Goal: Use online tool/utility: Utilize a website feature to perform a specific function

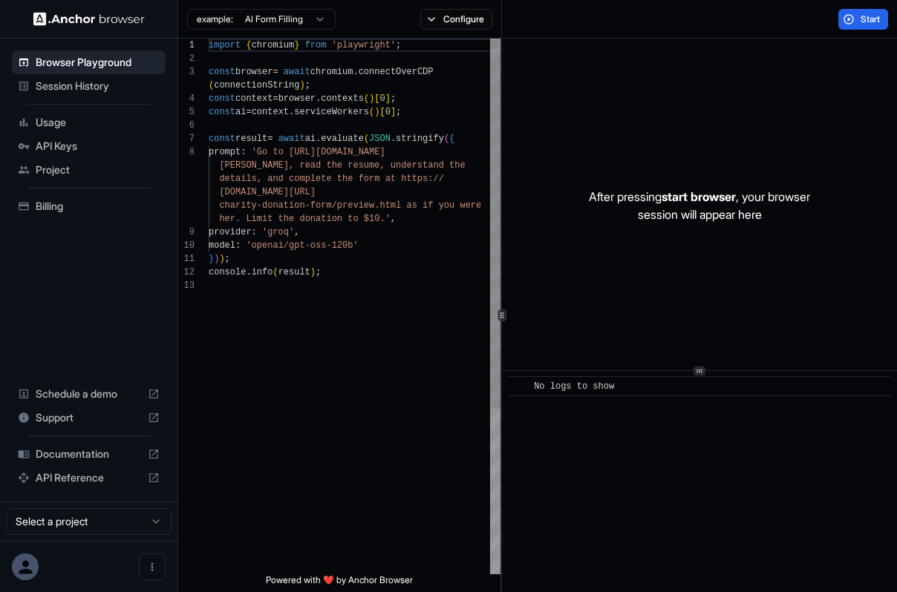
scroll to position [94, 0]
click at [93, 148] on span "API Keys" at bounding box center [98, 146] width 124 height 15
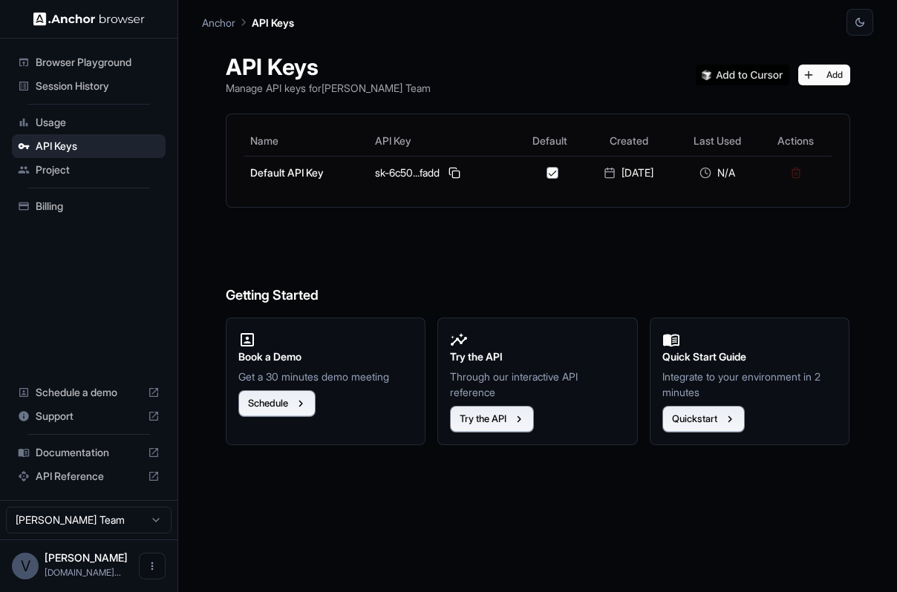
click at [246, 2] on div "Anchor API Keys" at bounding box center [537, 18] width 671 height 36
click at [232, 12] on div "Anchor API Keys" at bounding box center [537, 18] width 671 height 36
click at [97, 86] on span "Session History" at bounding box center [98, 86] width 124 height 15
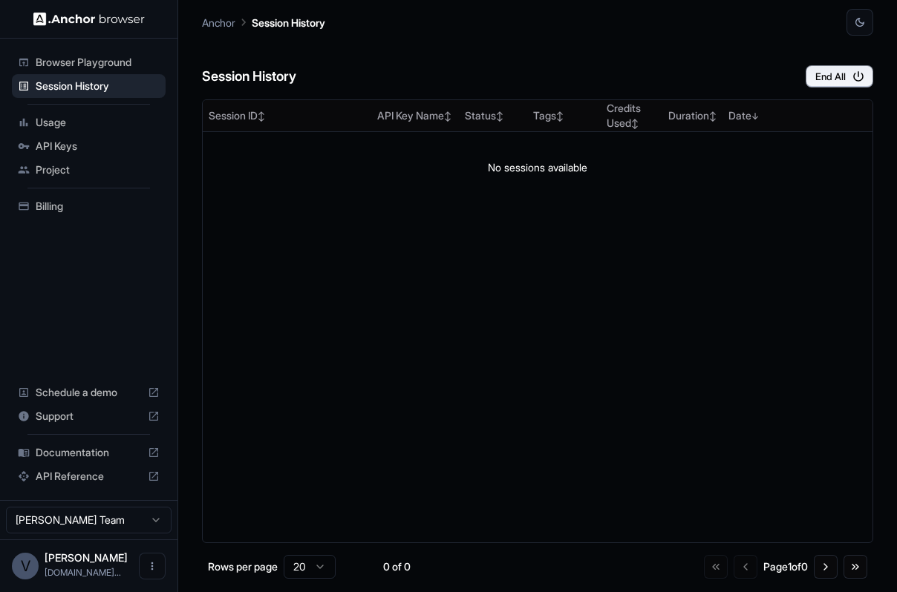
click at [104, 64] on span "Browser Playground" at bounding box center [98, 62] width 124 height 15
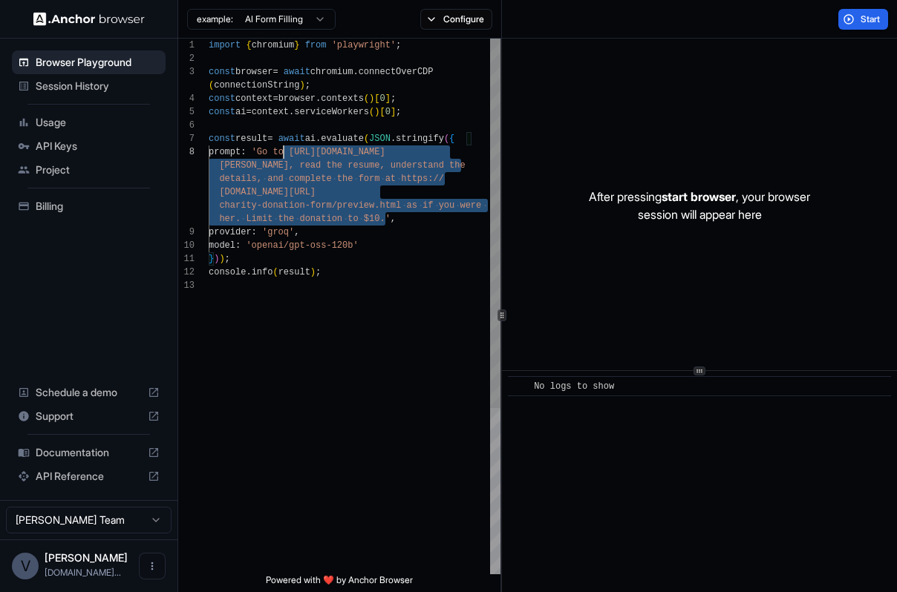
scroll to position [107, 0]
drag, startPoint x: 385, startPoint y: 219, endPoint x: 268, endPoint y: 150, distance: 136.1
click at [268, 150] on div "import { chromium } from 'playwright' ; const browser = await chromium . connec…" at bounding box center [355, 427] width 292 height 776
click at [461, 26] on button "Configure" at bounding box center [456, 19] width 72 height 21
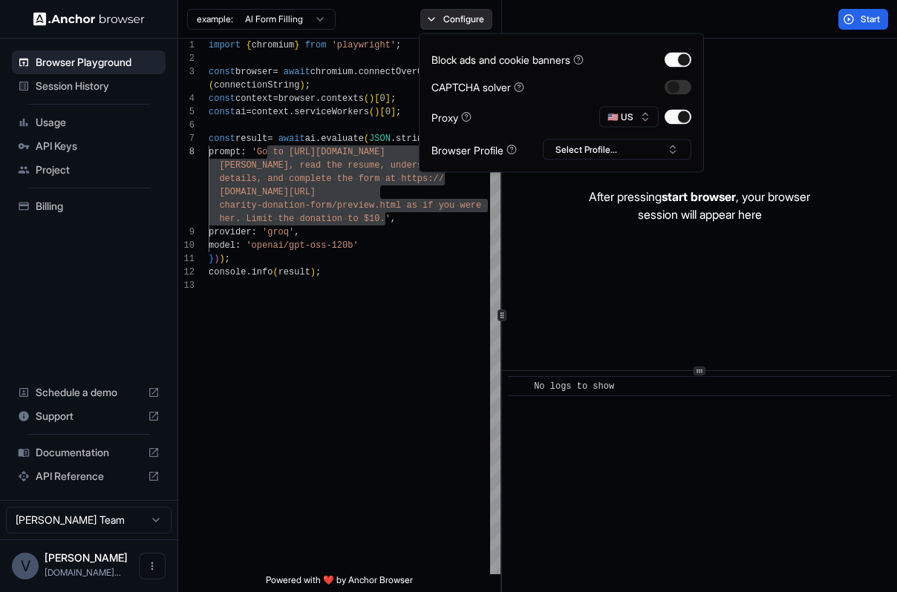
click at [450, 22] on button "Configure" at bounding box center [456, 19] width 72 height 21
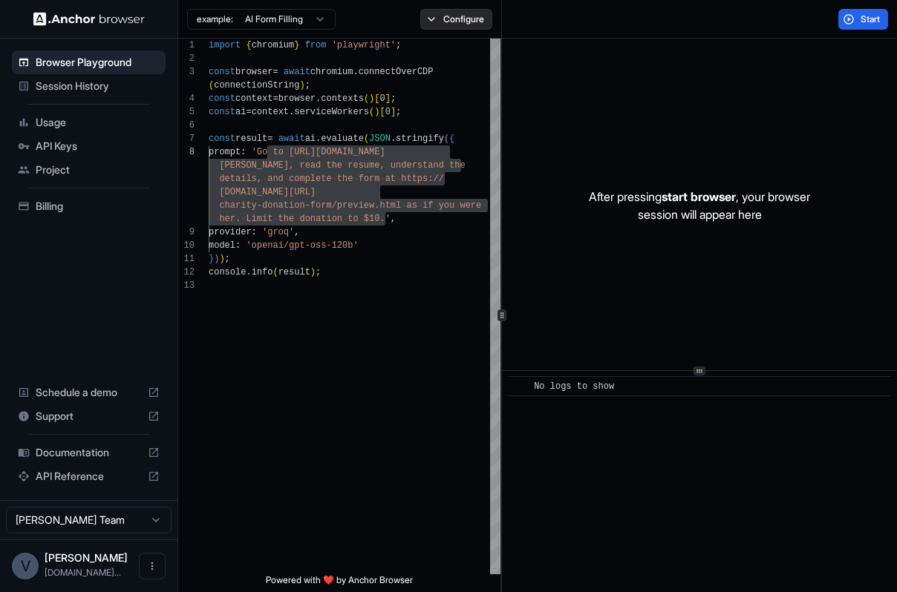
click at [450, 22] on button "Configure" at bounding box center [456, 19] width 72 height 21
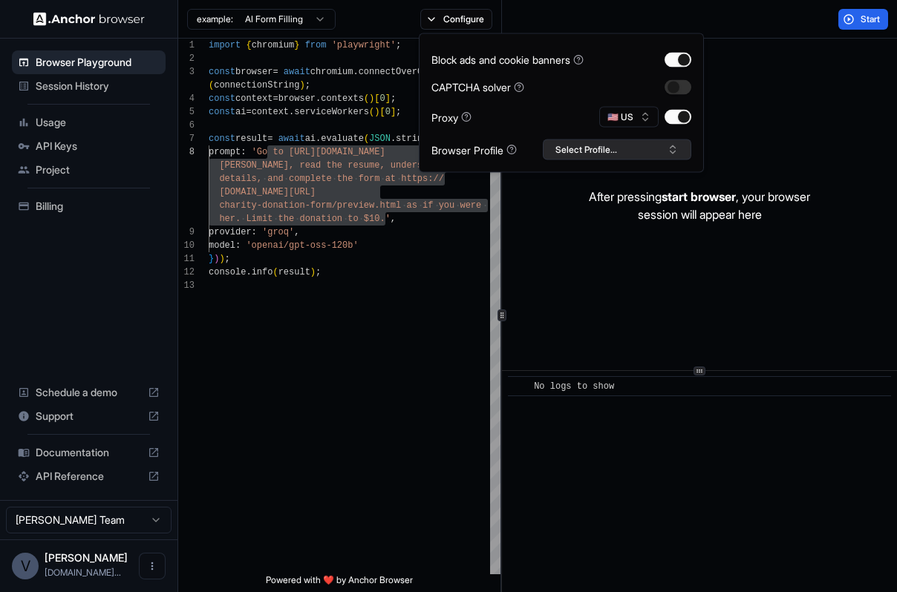
click at [562, 144] on button "Select Profile..." at bounding box center [617, 150] width 148 height 21
click at [621, 155] on button "Select Profile..." at bounding box center [617, 150] width 148 height 21
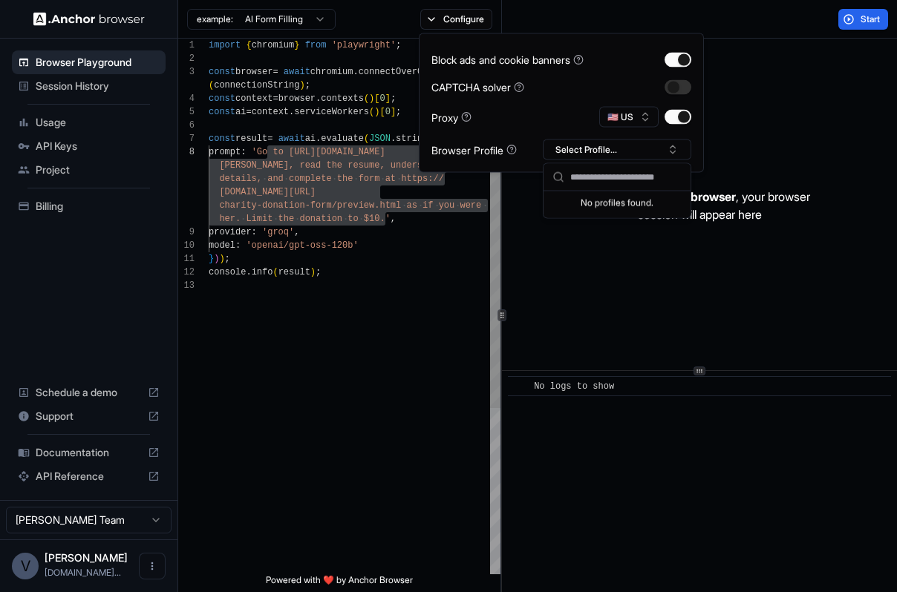
type textarea "**********"
click at [438, 295] on div "import { chromium } from 'playwright' ; const browser = await chromium . connec…" at bounding box center [355, 427] width 292 height 776
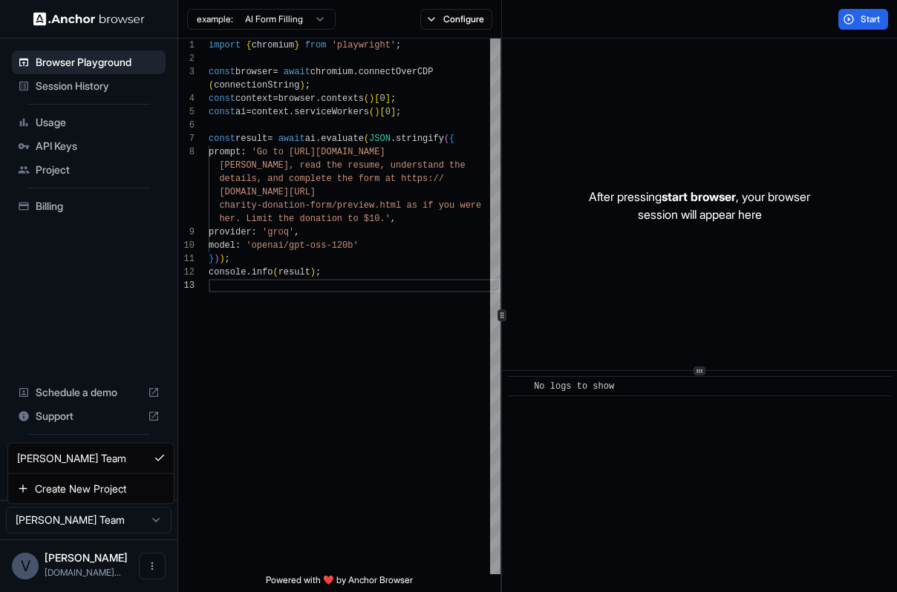
click at [159, 521] on html "Browser Playground Session History Usage API Keys Project Billing Schedule a de…" at bounding box center [448, 296] width 897 height 592
click at [148, 520] on html "Browser Playground Session History Usage API Keys Project Billing Schedule a de…" at bounding box center [448, 296] width 897 height 592
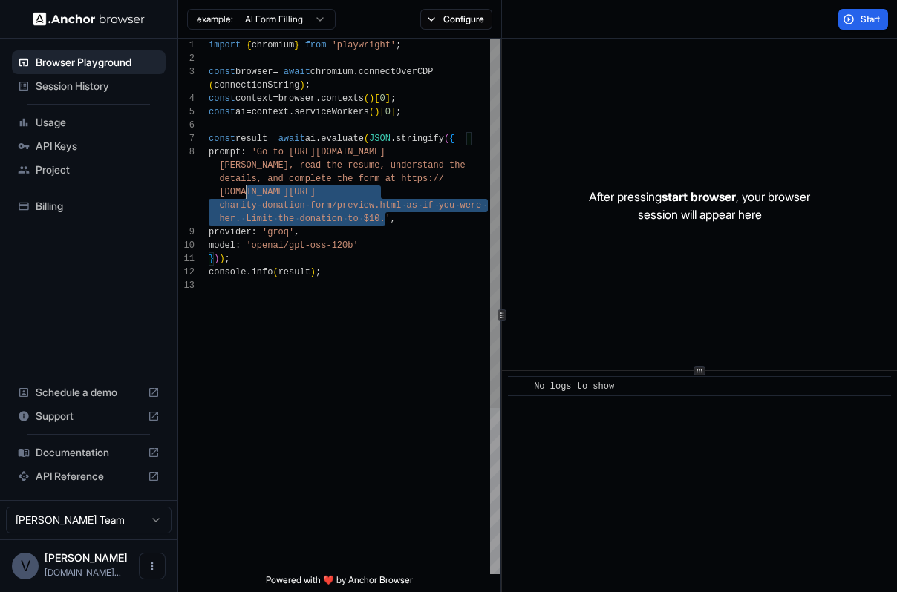
scroll to position [0, 0]
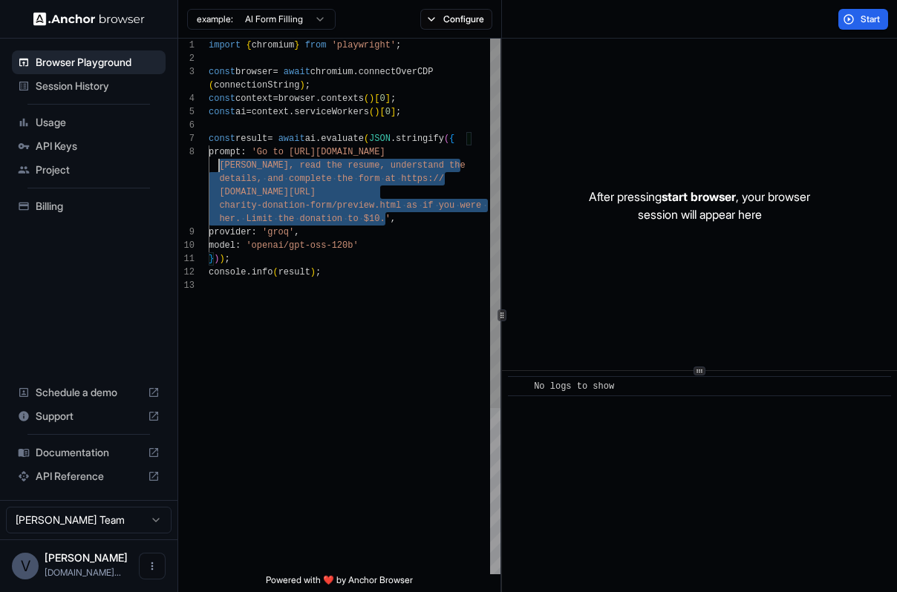
drag, startPoint x: 385, startPoint y: 219, endPoint x: 213, endPoint y: 166, distance: 180.1
click at [213, 166] on div "import { chromium } from 'playwright' ; const browser = await chromium . connec…" at bounding box center [355, 427] width 292 height 776
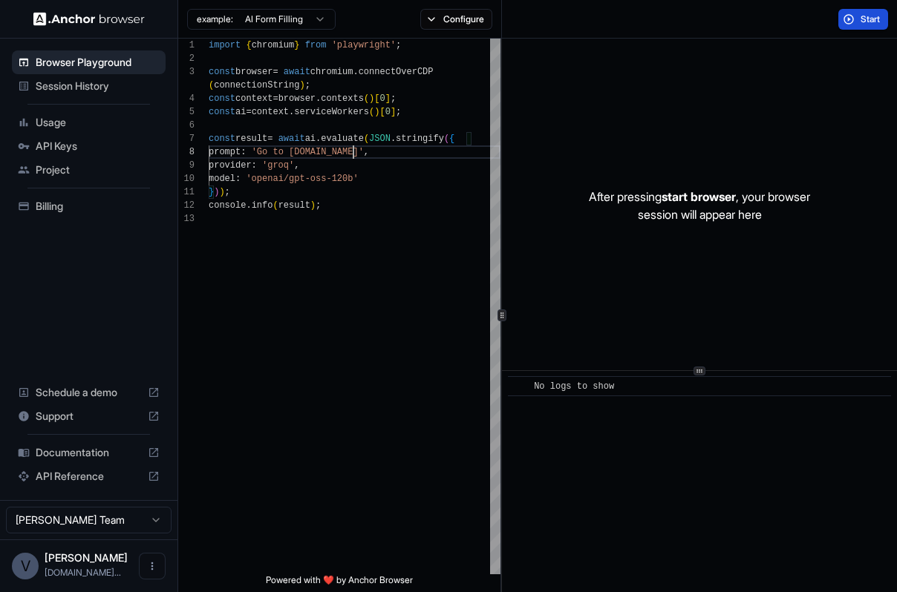
click at [854, 13] on button "Start" at bounding box center [863, 19] width 50 height 21
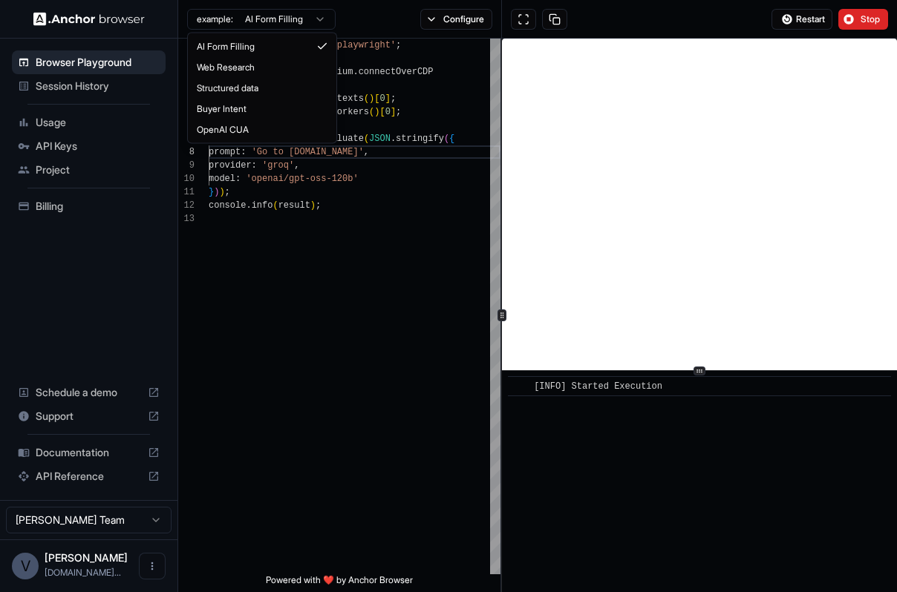
click at [302, 16] on html "**********" at bounding box center [448, 296] width 897 height 592
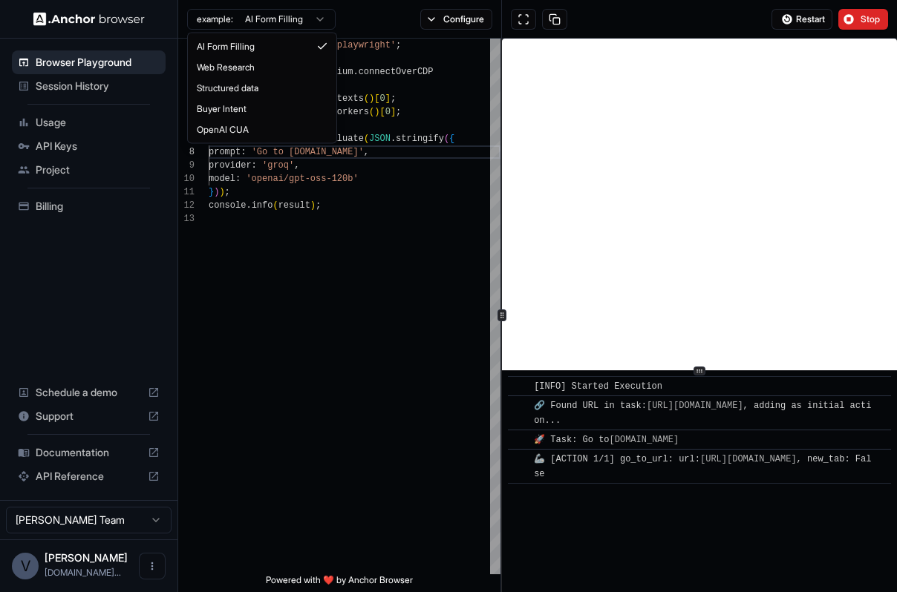
click at [295, 21] on html "**********" at bounding box center [448, 296] width 897 height 592
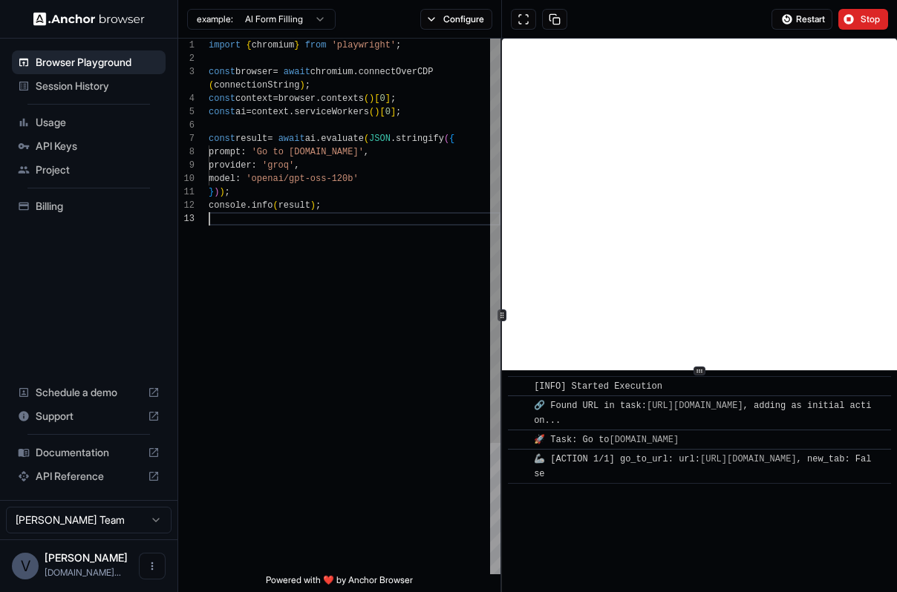
scroll to position [40, 0]
click at [287, 290] on div "import { chromium } from 'playwright' ; const browser = await chromium . connec…" at bounding box center [355, 394] width 292 height 710
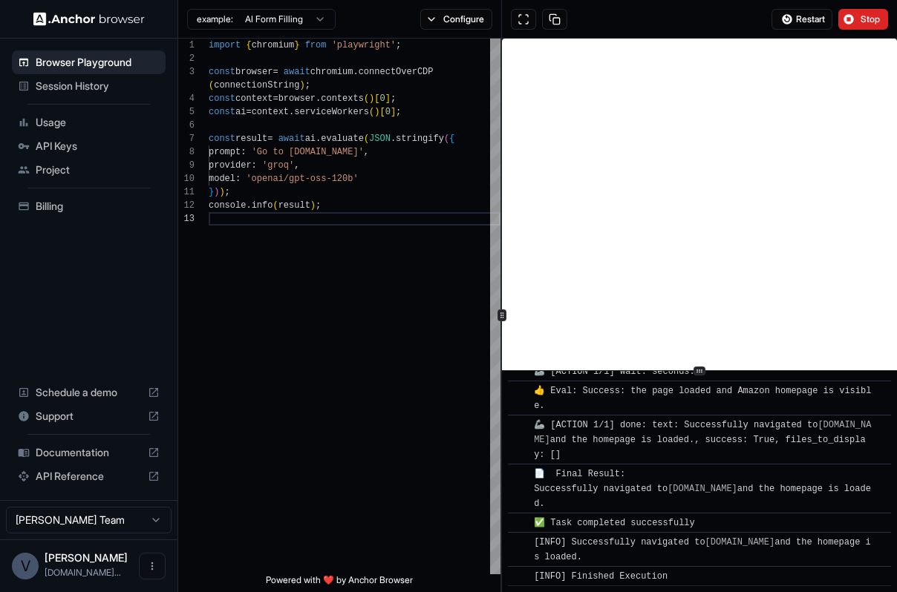
scroll to position [105, 0]
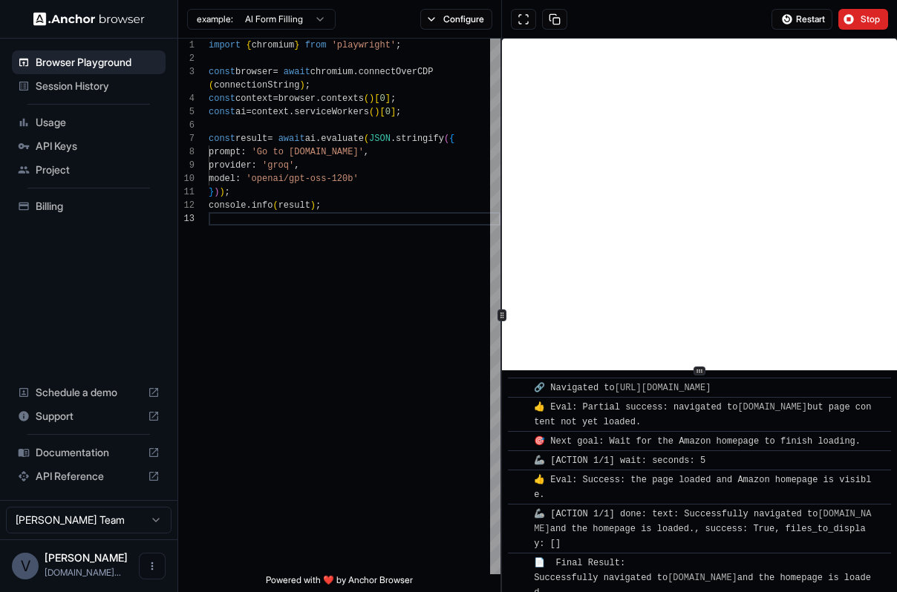
type textarea "**********"
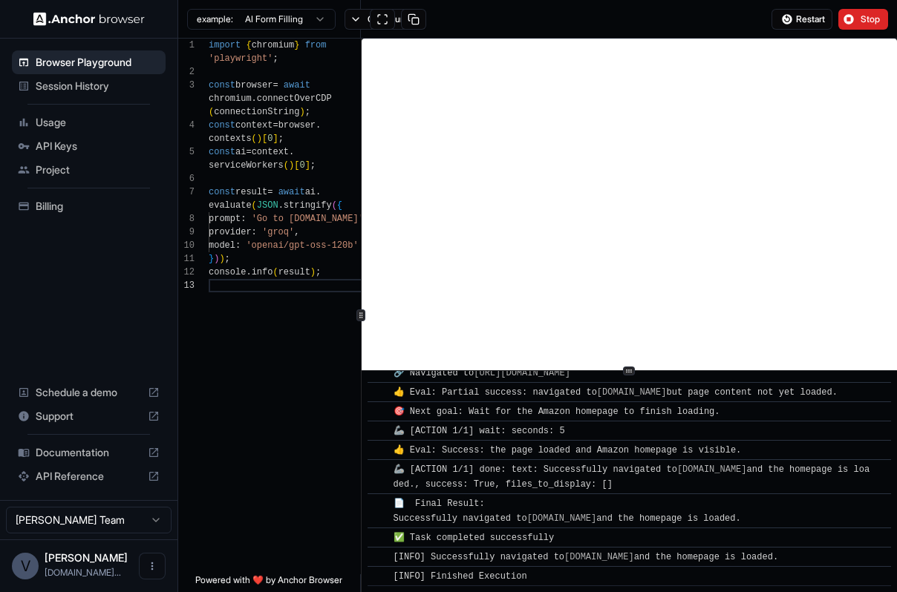
scroll to position [13, 0]
type textarea "**********"
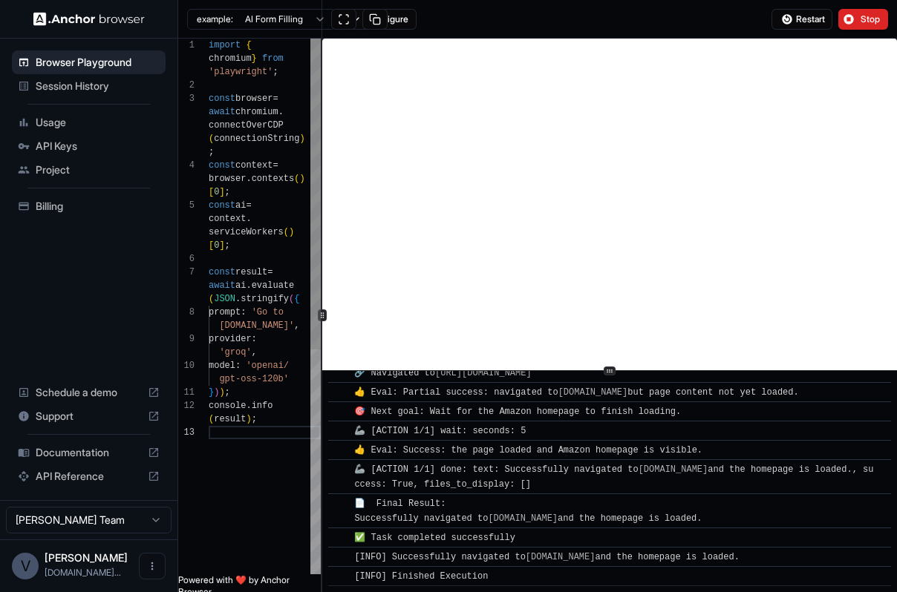
click at [235, 257] on div "**********" at bounding box center [537, 316] width 718 height 554
click at [102, 85] on span "Session History" at bounding box center [98, 86] width 124 height 15
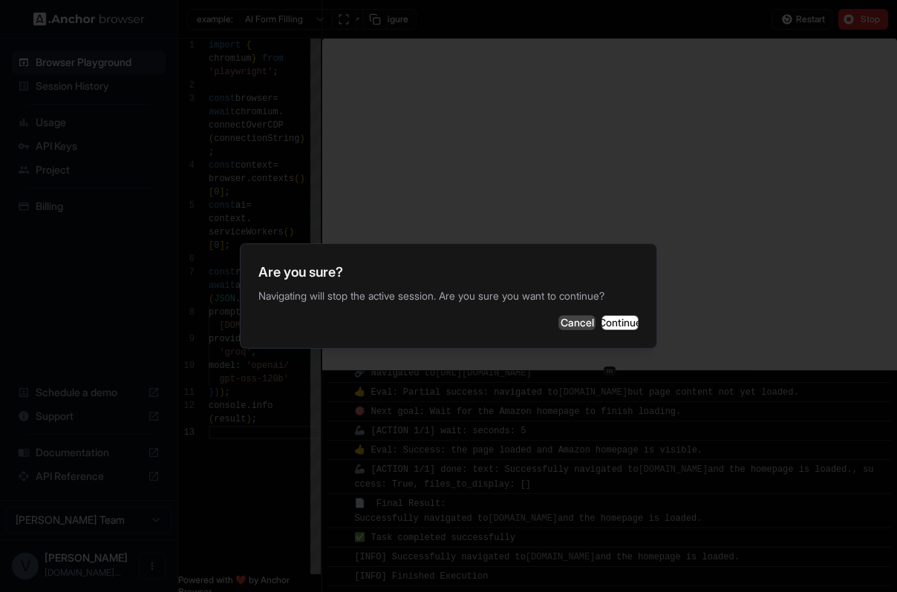
click at [558, 324] on button "Cancel" at bounding box center [576, 322] width 37 height 15
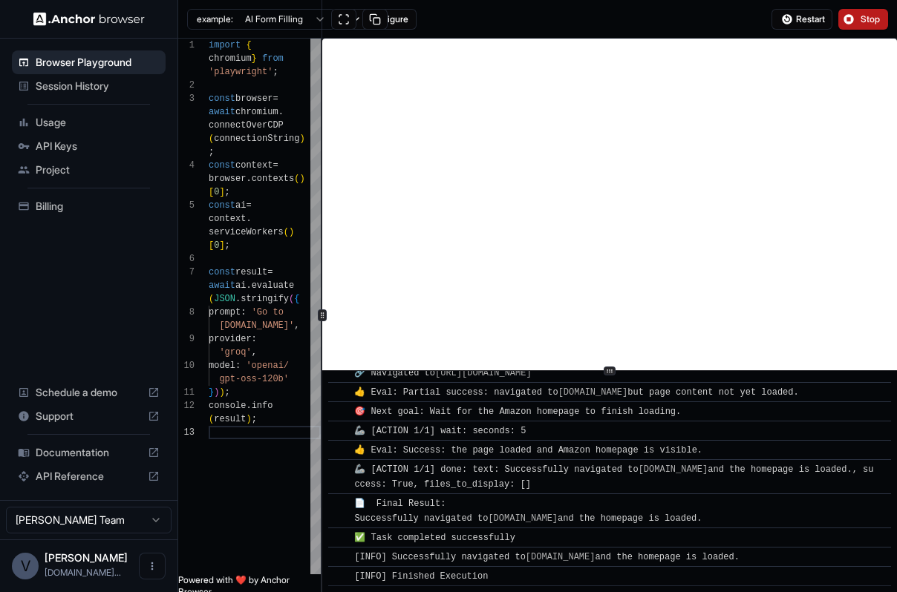
click at [865, 24] on button "Stop" at bounding box center [863, 19] width 50 height 21
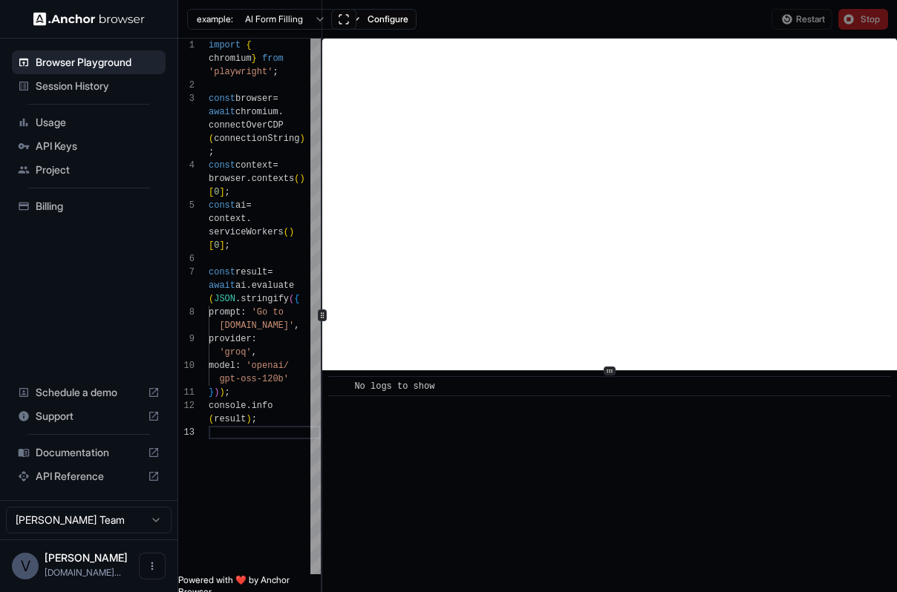
scroll to position [0, 0]
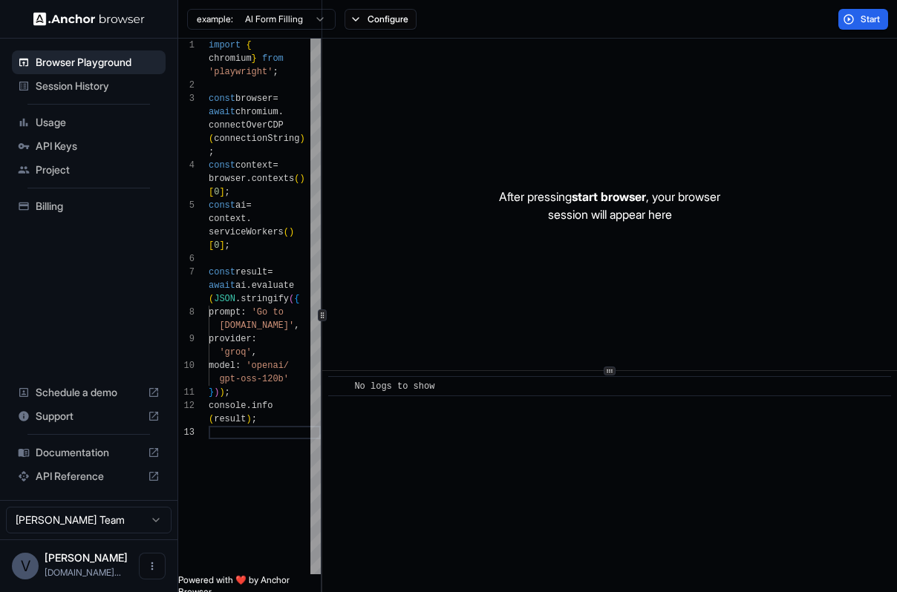
click at [73, 86] on span "Session History" at bounding box center [98, 86] width 124 height 15
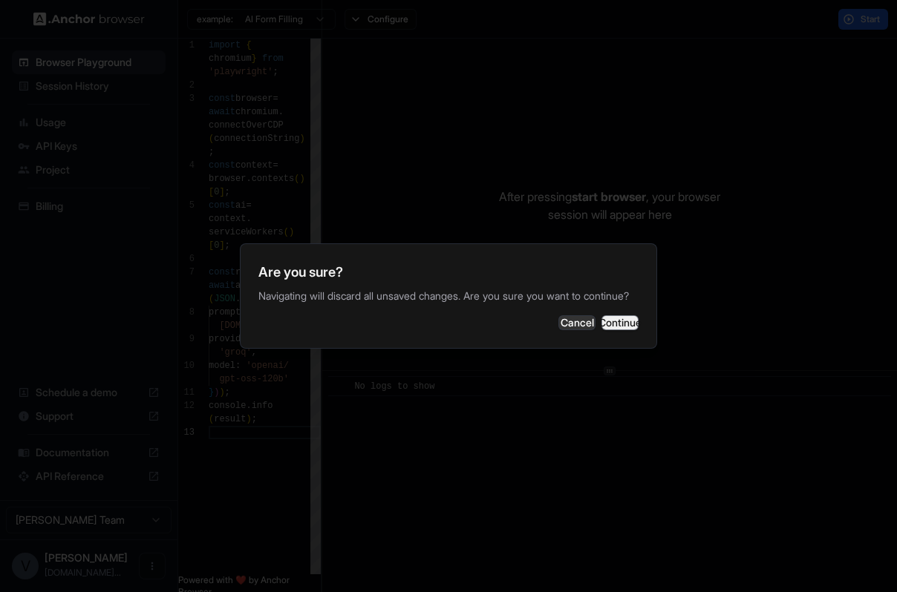
click at [601, 324] on button "Continue" at bounding box center [619, 322] width 37 height 15
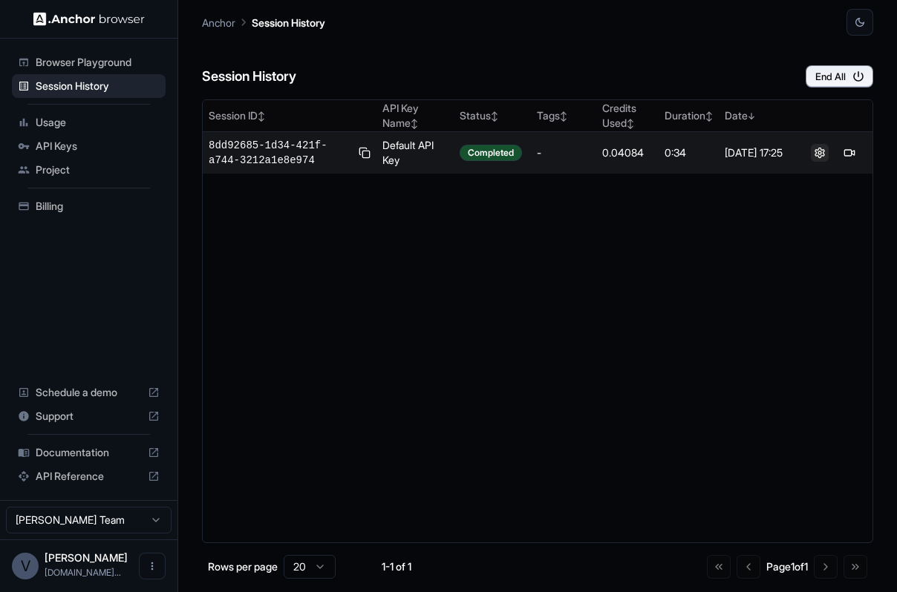
click at [816, 151] on button at bounding box center [819, 153] width 18 height 18
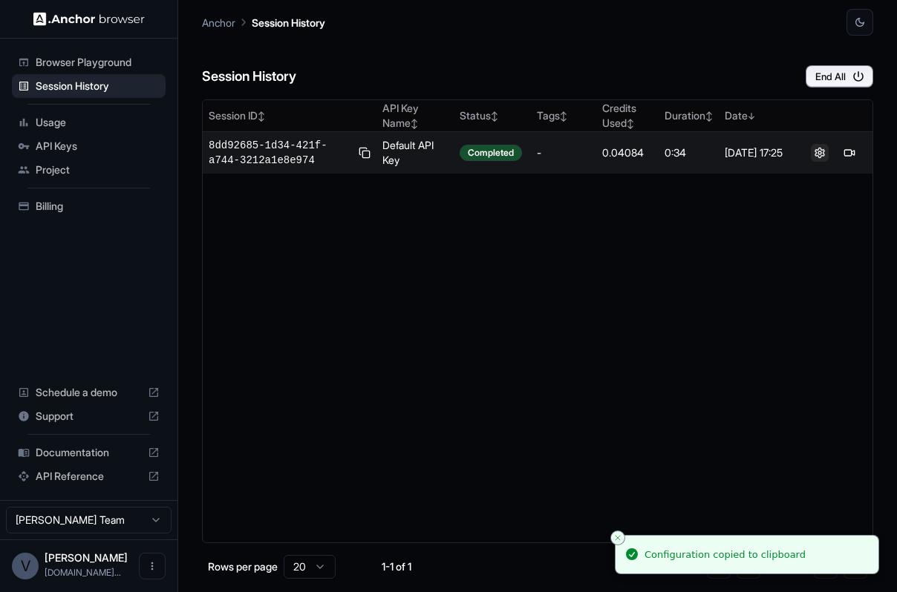
click at [819, 153] on button at bounding box center [819, 153] width 18 height 18
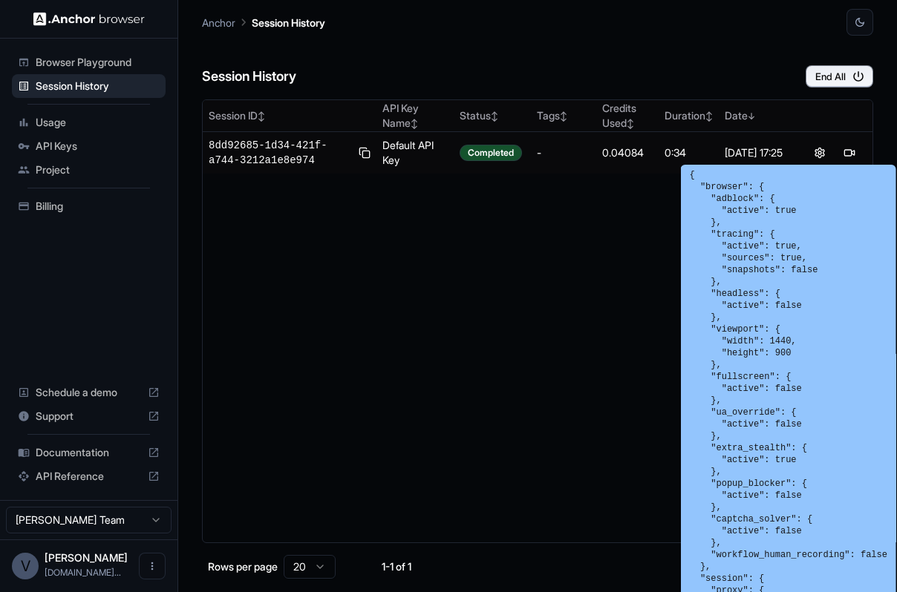
click at [551, 415] on div "Session ID ↕ API Key Name ↕ Status ↕ Tags ↕ Credits Used ↕ Duration ↕ Date ↓ 8d…" at bounding box center [537, 321] width 671 height 444
